Goal: Transaction & Acquisition: Purchase product/service

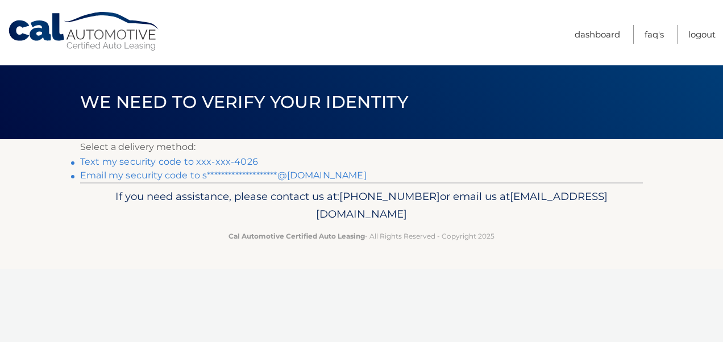
click at [194, 163] on link "Text my security code to xxx-xxx-4026" at bounding box center [169, 161] width 178 height 11
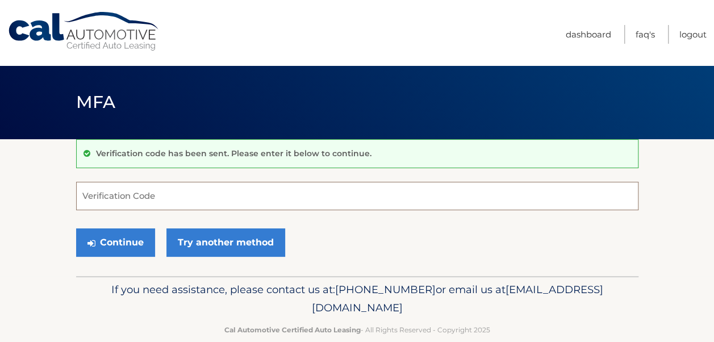
click at [187, 188] on input "Verification Code" at bounding box center [357, 196] width 562 height 28
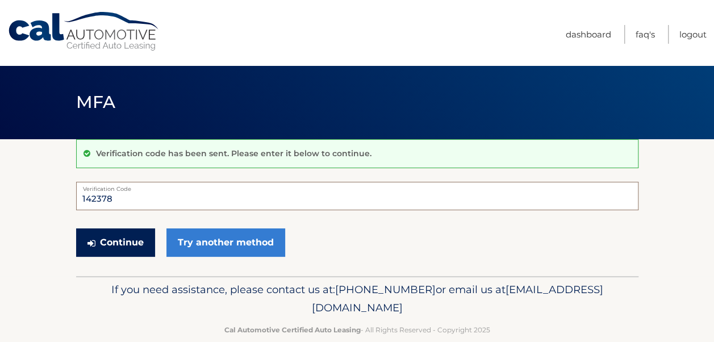
type input "142378"
click at [105, 241] on button "Continue" at bounding box center [115, 242] width 79 height 28
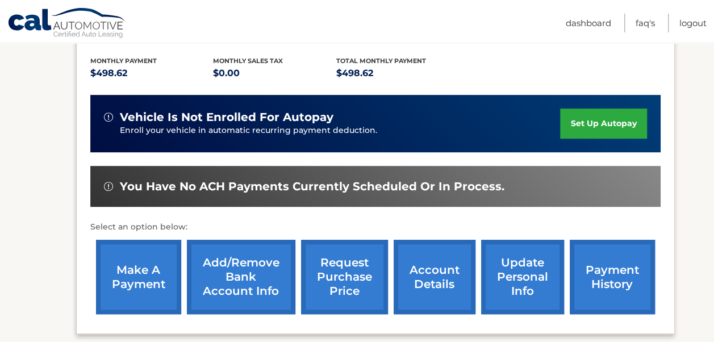
scroll to position [235, 0]
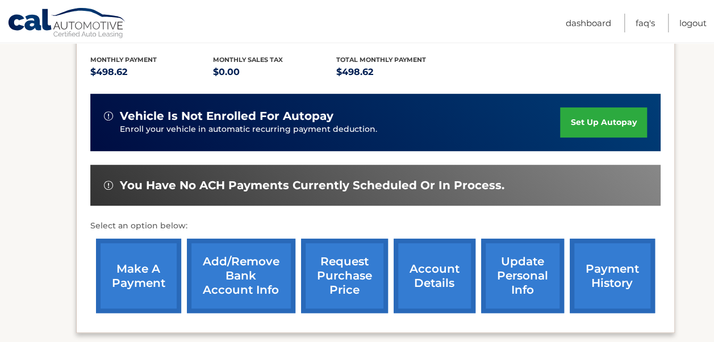
click at [126, 268] on link "make a payment" at bounding box center [138, 276] width 85 height 74
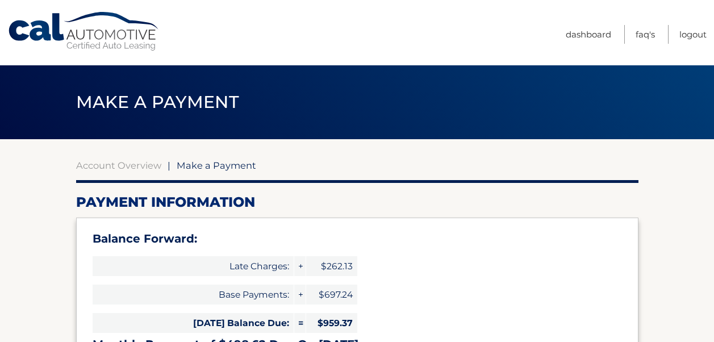
select select "MDVhYmM3ZGUtM2ExNS00ZDU1LWE5ZTUtNWFhNGEzZjBiNTk1"
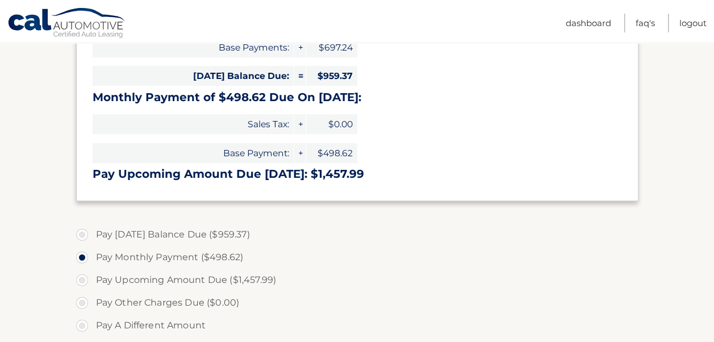
scroll to position [275, 0]
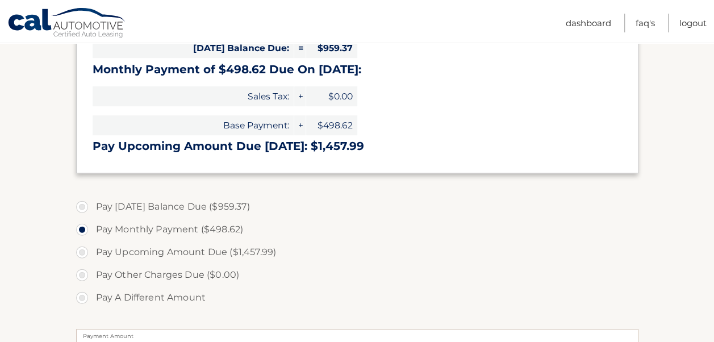
click at [87, 297] on label "Pay A Different Amount" at bounding box center [357, 297] width 562 height 23
click at [87, 297] on input "Pay A Different Amount" at bounding box center [86, 295] width 11 height 18
radio input "true"
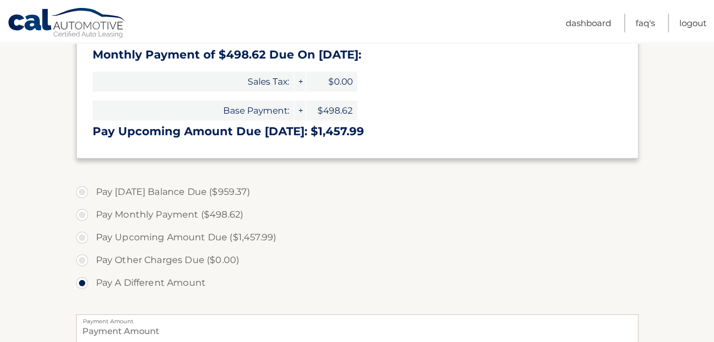
click at [711, 222] on section "Account Overview | Make a Payment Payment Information Balance Forward: Late Cha…" at bounding box center [357, 180] width 714 height 663
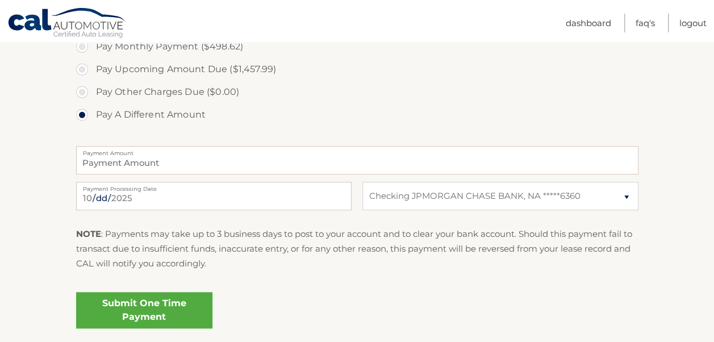
scroll to position [473, 0]
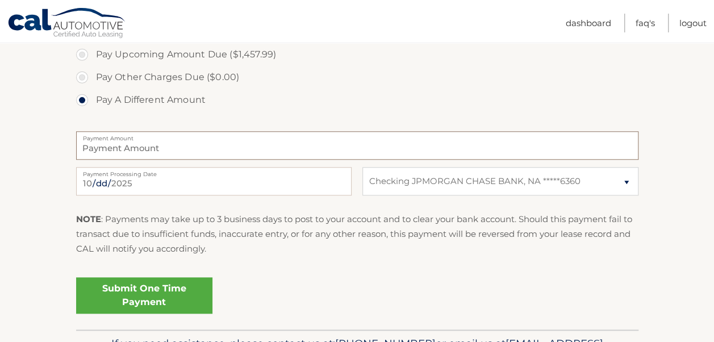
click at [281, 151] on input "Payment Amount" at bounding box center [357, 145] width 562 height 28
type input "2"
click at [453, 182] on select "Select Bank Account Checking JPMORGAN CHASE BANK, NA *****6360" at bounding box center [500, 181] width 276 height 28
click at [362, 167] on select "Select Bank Account Checking JPMORGAN CHASE BANK, NA *****6360" at bounding box center [500, 181] width 276 height 28
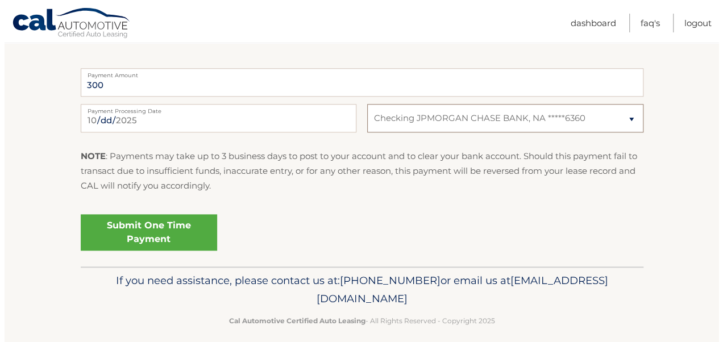
scroll to position [546, 0]
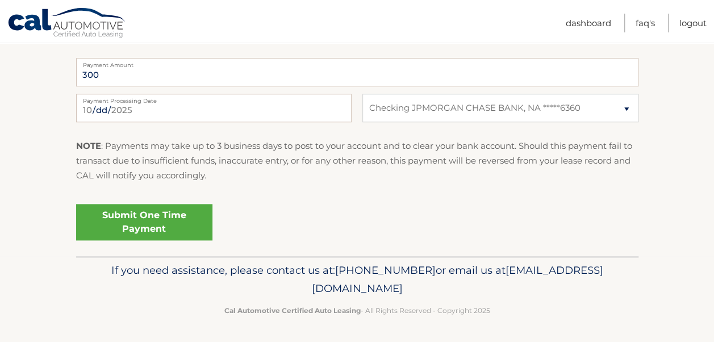
click at [139, 225] on link "Submit One Time Payment" at bounding box center [144, 222] width 136 height 36
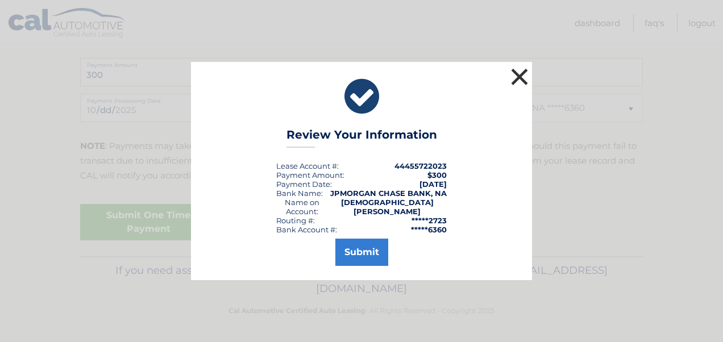
click at [523, 79] on button "×" at bounding box center [519, 76] width 23 height 23
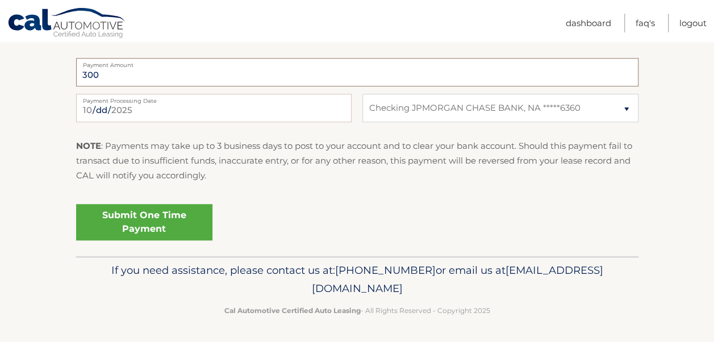
click at [186, 75] on input "300" at bounding box center [357, 72] width 562 height 28
type input "3"
type input "200"
click at [164, 220] on link "Submit One Time Payment" at bounding box center [144, 222] width 136 height 36
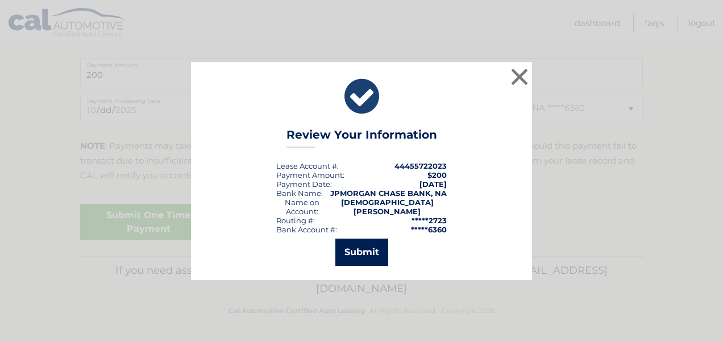
click at [357, 257] on button "Submit" at bounding box center [361, 252] width 53 height 27
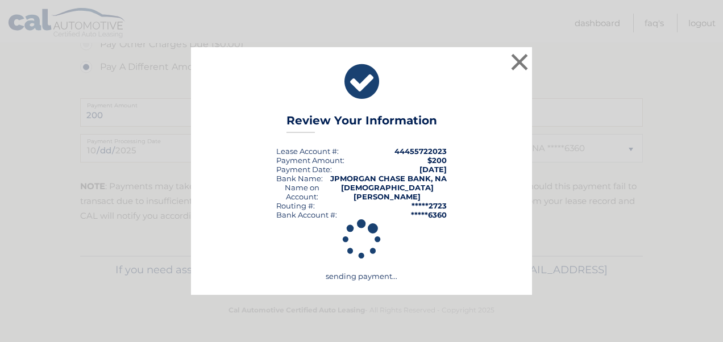
scroll to position [505, 0]
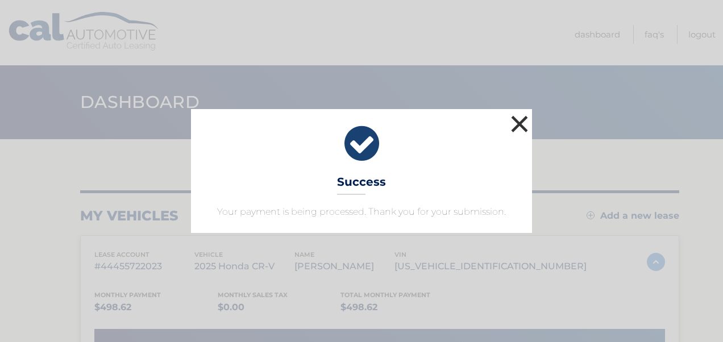
click at [518, 116] on button "×" at bounding box center [519, 123] width 23 height 23
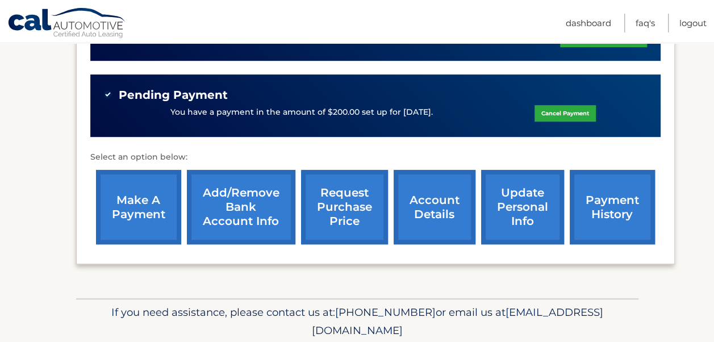
scroll to position [324, 0]
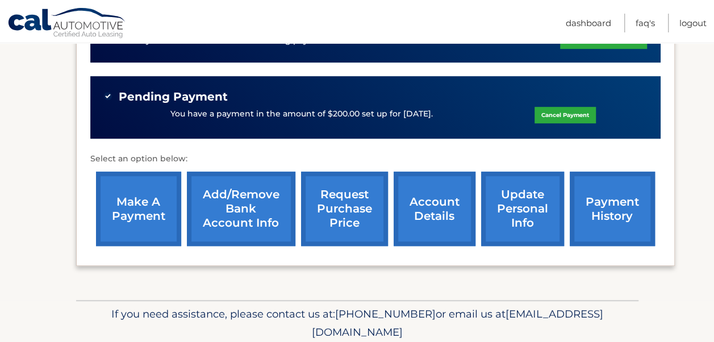
click at [617, 207] on link "payment history" at bounding box center [612, 209] width 85 height 74
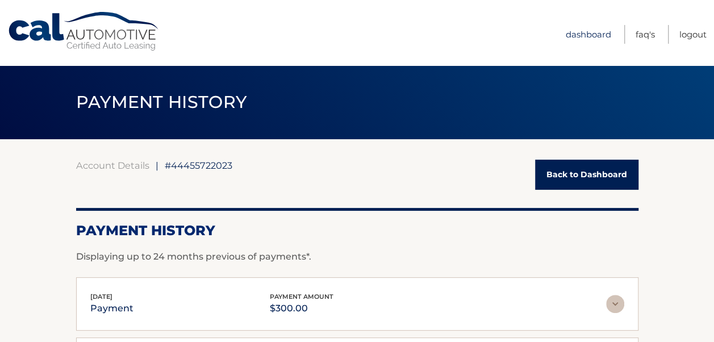
click at [578, 35] on link "Dashboard" at bounding box center [588, 34] width 45 height 19
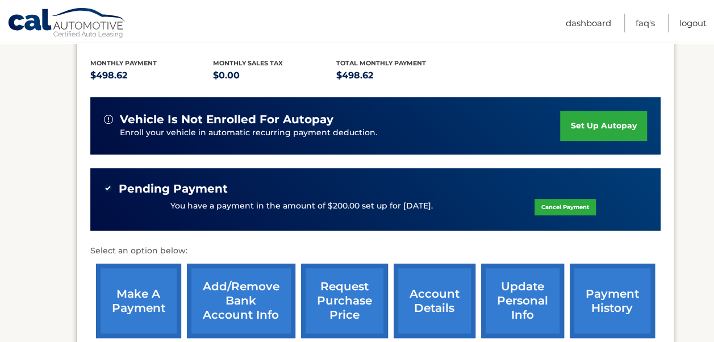
scroll to position [177, 0]
